Goal: Use online tool/utility: Utilize a website feature to perform a specific function

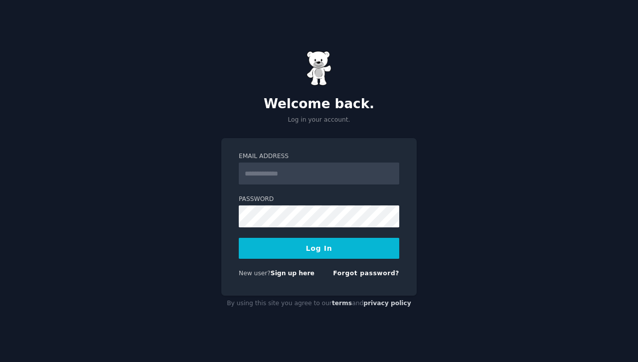
click at [308, 180] on input "Email Address" at bounding box center [319, 173] width 160 height 22
type input "*"
type input "**********"
click at [239, 238] on button "Log In" at bounding box center [319, 248] width 160 height 21
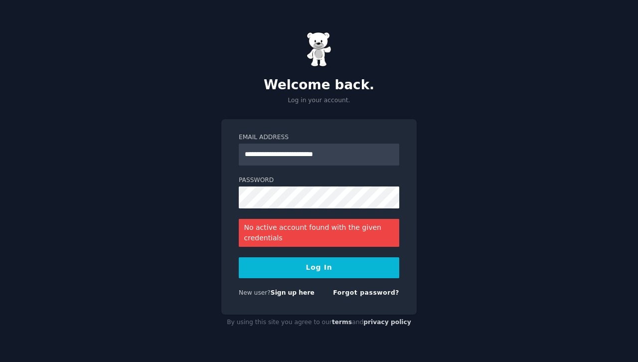
click at [325, 261] on button "Log In" at bounding box center [319, 267] width 160 height 21
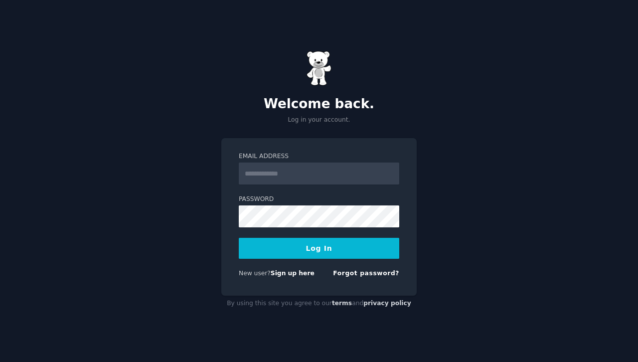
click at [328, 175] on input "Email Address" at bounding box center [319, 173] width 160 height 22
type input "**********"
click at [301, 251] on button "Log In" at bounding box center [319, 248] width 160 height 21
click at [351, 255] on button "Log In" at bounding box center [319, 248] width 160 height 21
click at [348, 241] on button "Log In" at bounding box center [319, 248] width 160 height 21
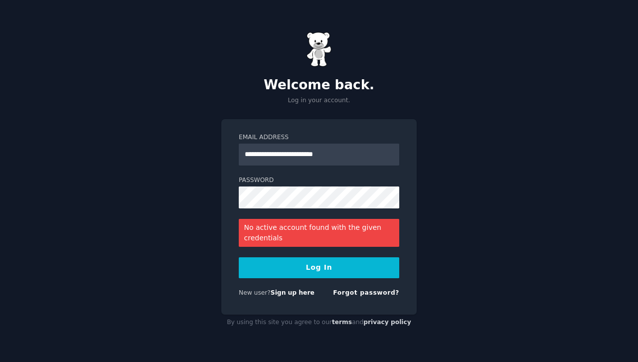
click at [350, 272] on button "Log In" at bounding box center [319, 267] width 160 height 21
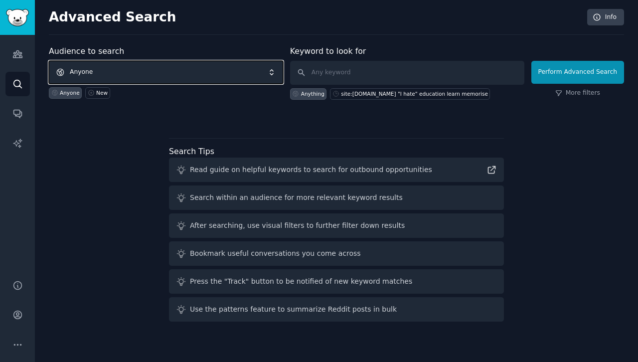
click at [199, 81] on span "Anyone" at bounding box center [166, 72] width 234 height 23
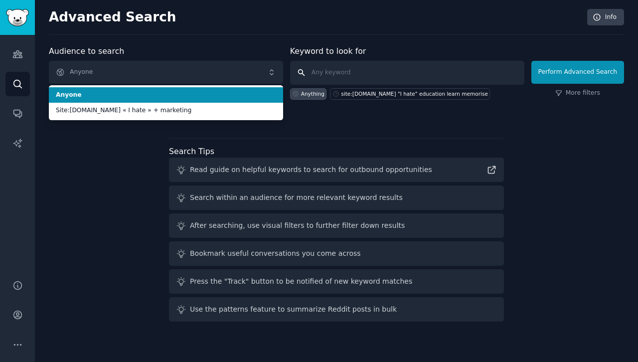
click at [352, 76] on input "text" at bounding box center [407, 73] width 234 height 24
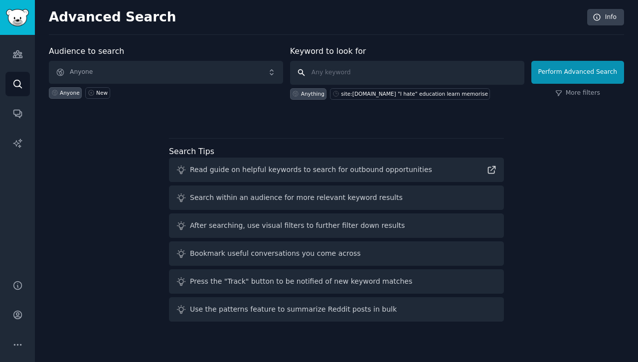
paste input "site:[DOMAIN_NAME] "my mom needs" OR "my dad keeps""
type input "site:[DOMAIN_NAME] "my mom needs" OR "my dad keeps""
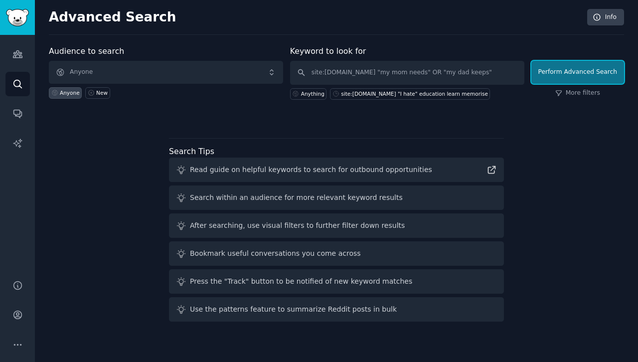
click at [594, 66] on button "Perform Advanced Search" at bounding box center [577, 72] width 93 height 23
